Goal: Task Accomplishment & Management: Manage account settings

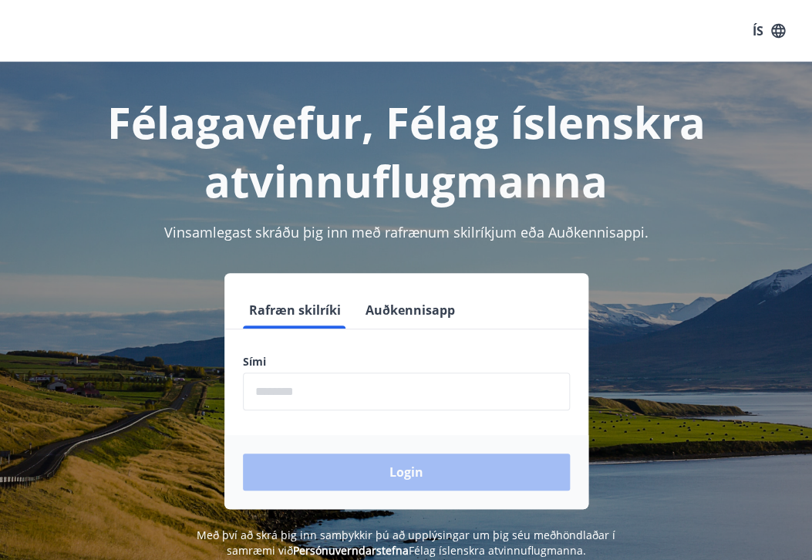
click at [295, 391] on input "phone" at bounding box center [406, 392] width 327 height 38
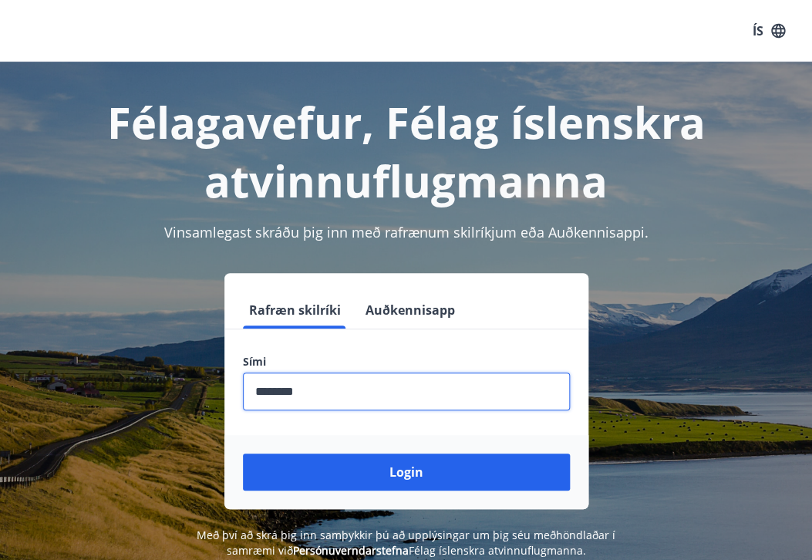
type input "********"
click at [243, 453] on button "Login" at bounding box center [406, 471] width 327 height 37
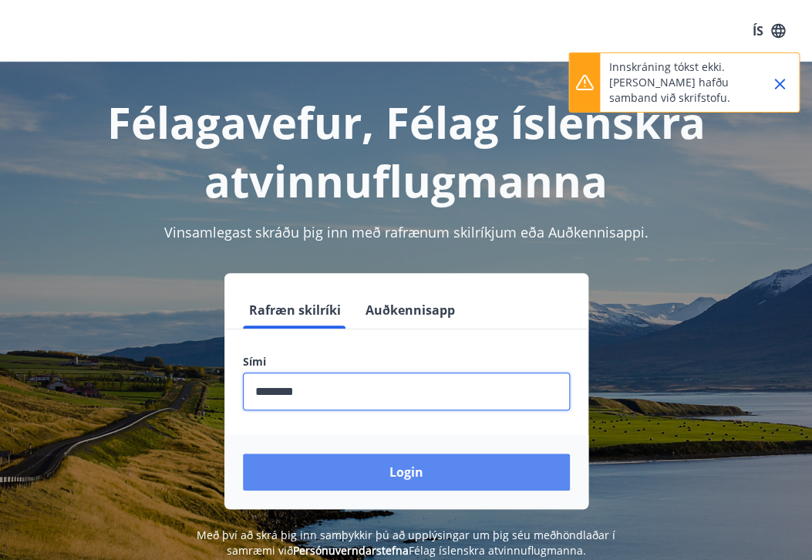
click at [403, 488] on button "Login" at bounding box center [406, 471] width 327 height 37
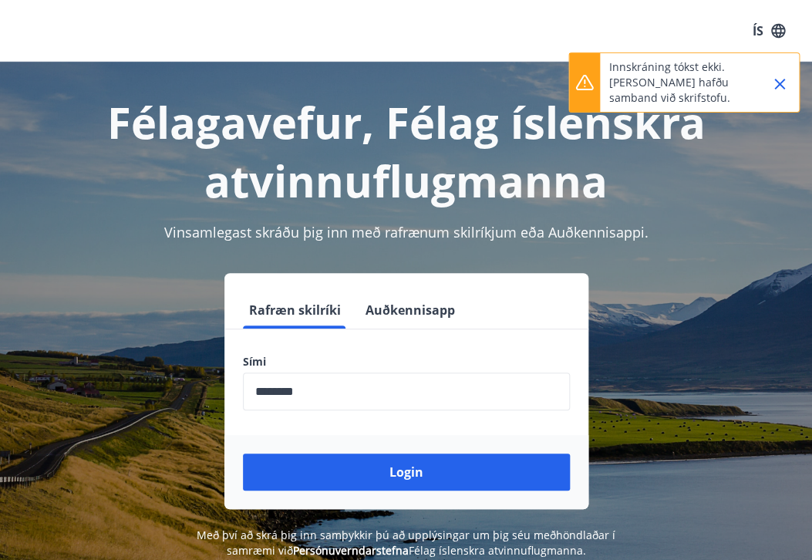
click at [779, 79] on icon "Close" at bounding box center [779, 84] width 19 height 19
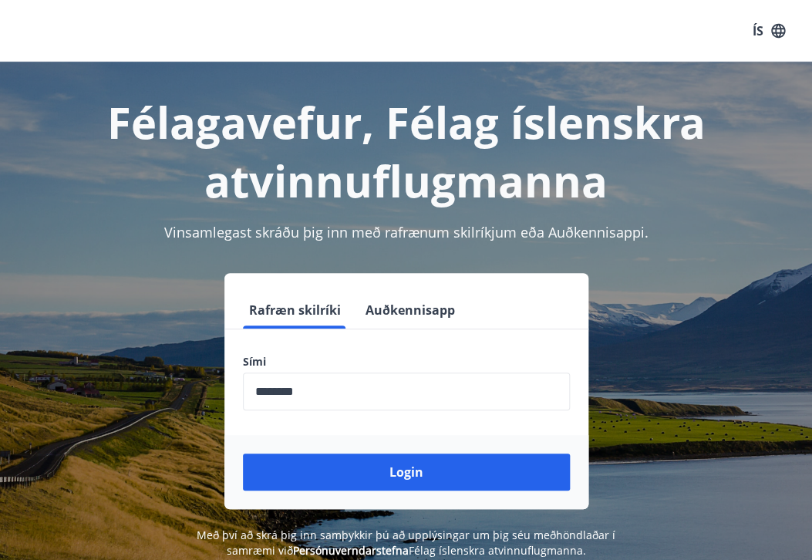
click at [372, 467] on button "Login" at bounding box center [406, 471] width 327 height 37
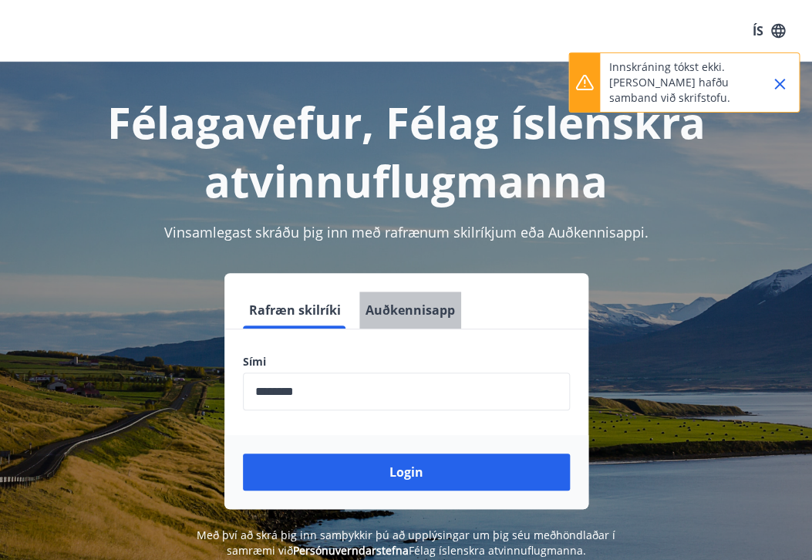
click at [426, 312] on button "Auðkennisapp" at bounding box center [410, 310] width 102 height 37
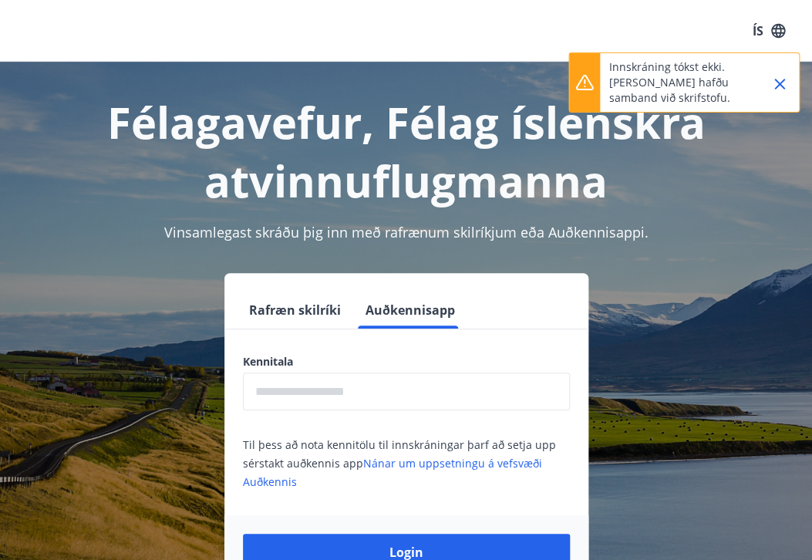
click at [310, 393] on input "text" at bounding box center [406, 392] width 327 height 38
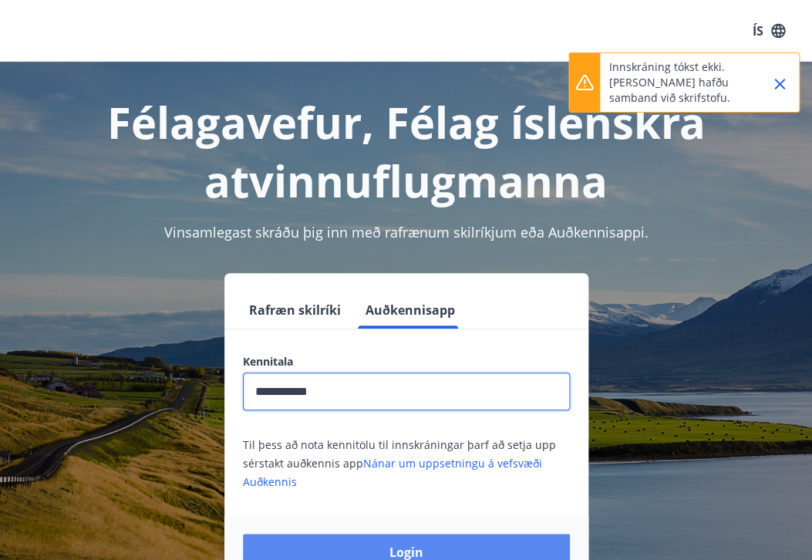
type input "**********"
click at [352, 546] on button "Login" at bounding box center [406, 552] width 327 height 37
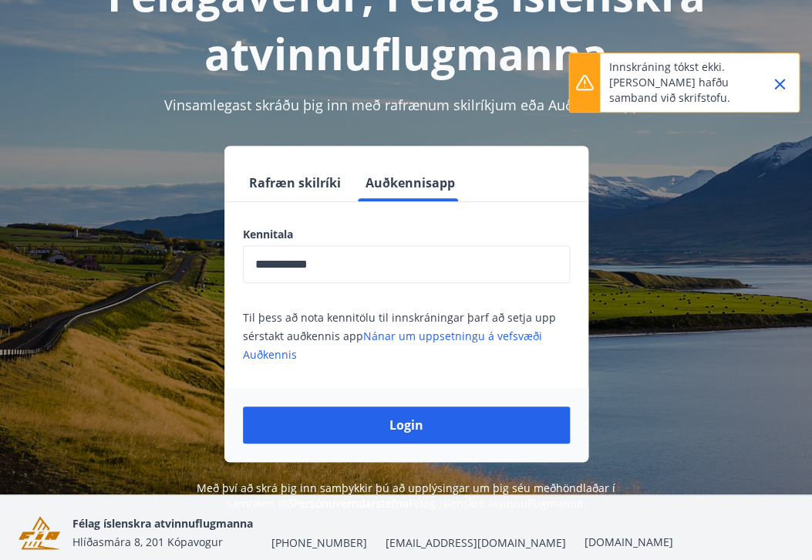
scroll to position [190, 0]
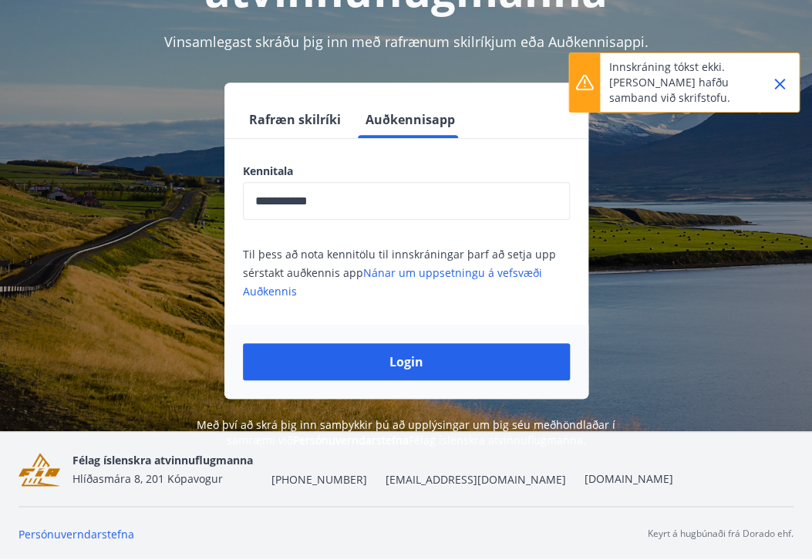
click at [317, 122] on button "Rafræn skilríki" at bounding box center [295, 119] width 104 height 37
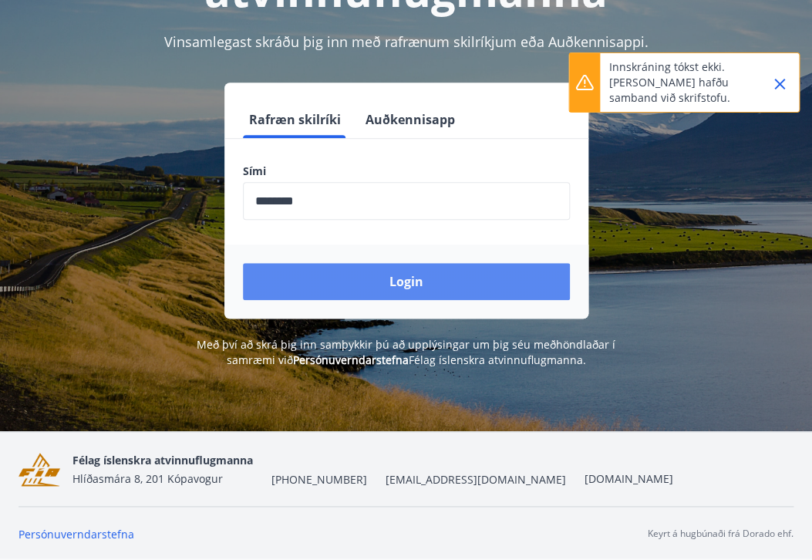
click at [393, 272] on button "Login" at bounding box center [406, 281] width 327 height 37
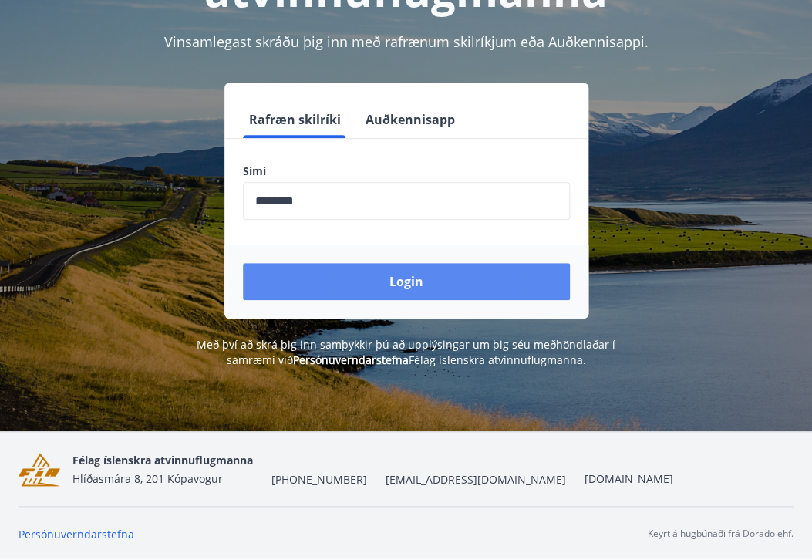
click at [336, 268] on button "Login" at bounding box center [406, 281] width 327 height 37
